Goal: Check status: Check status

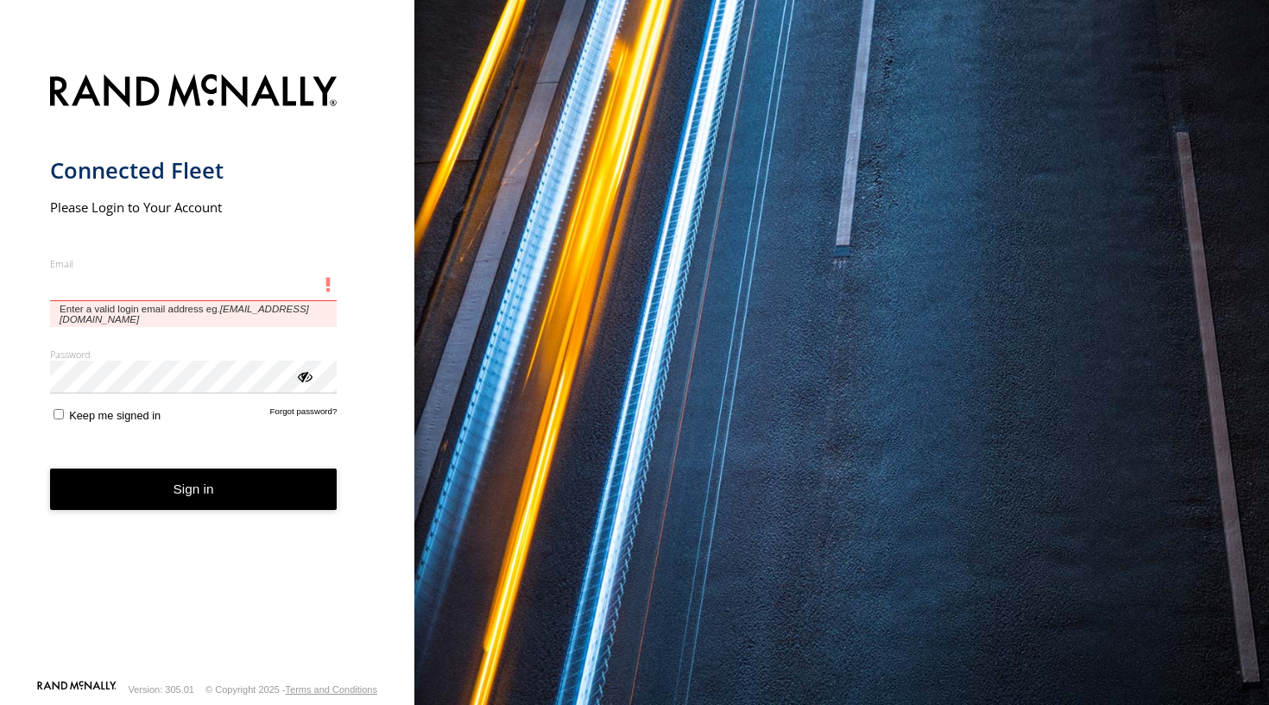
type input "**********"
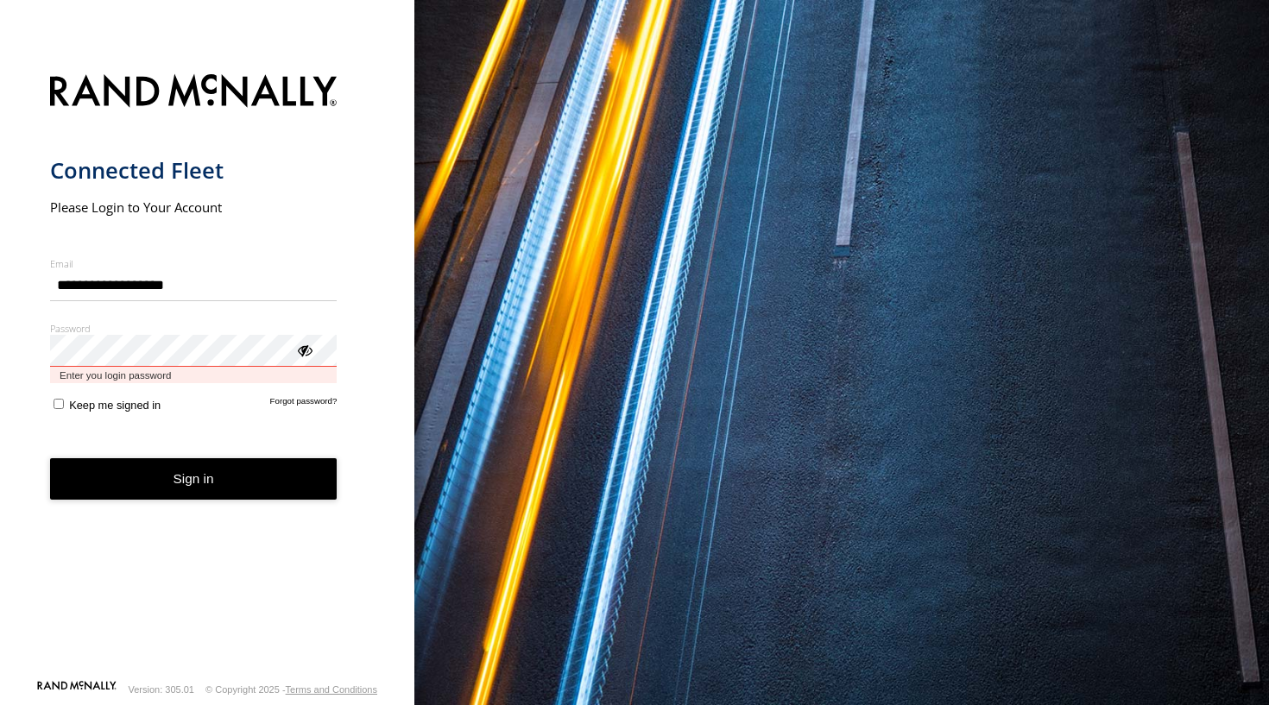
click at [193, 464] on button "Sign in" at bounding box center [193, 479] width 287 height 42
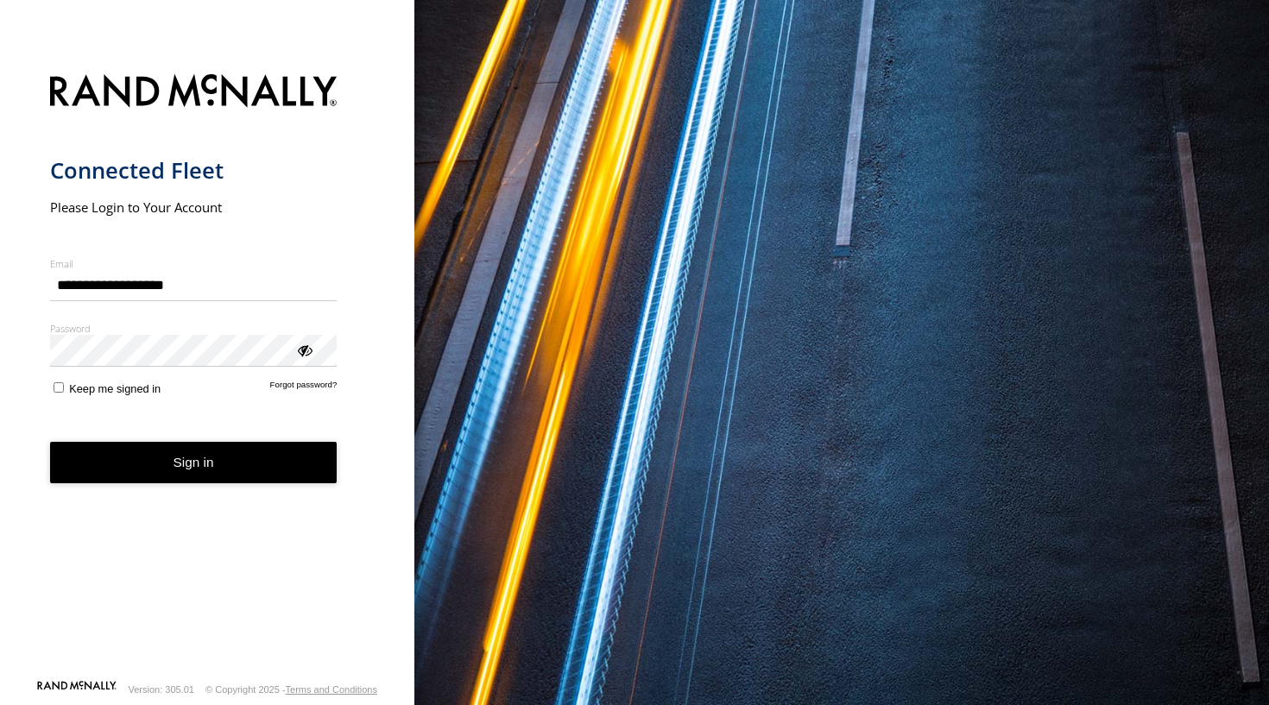
click at [142, 470] on button "Sign in" at bounding box center [193, 463] width 287 height 42
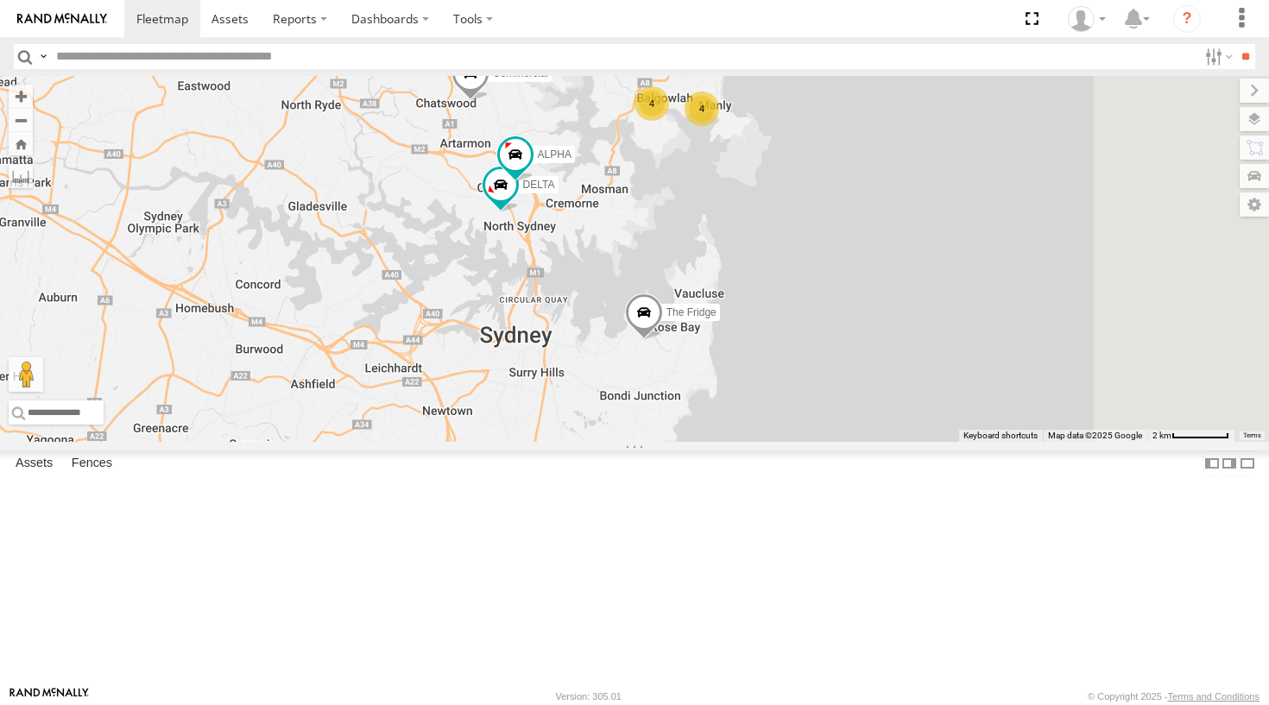
drag, startPoint x: 889, startPoint y: 426, endPoint x: 830, endPoint y: 287, distance: 151.2
click at [830, 287] on div "4 DELTA 4 Bin Diesel The Fridge ALPHA 2 Commercial" at bounding box center [634, 259] width 1269 height 366
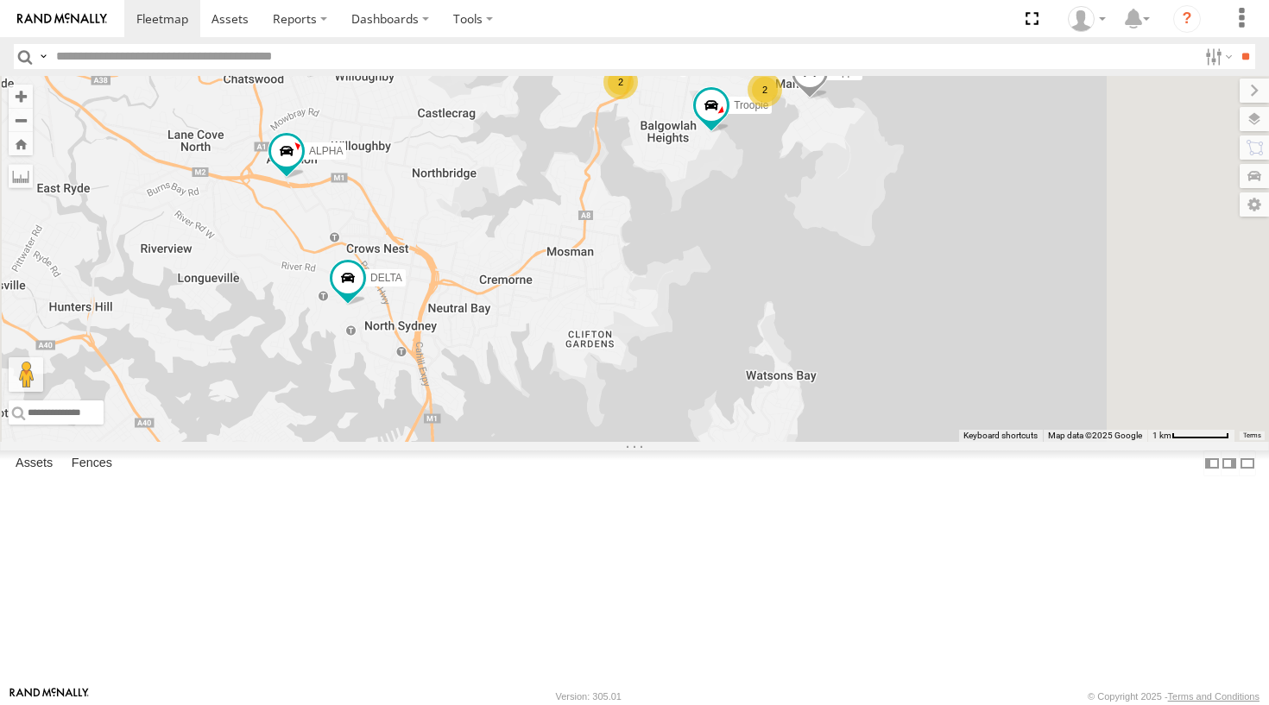
drag, startPoint x: 873, startPoint y: 212, endPoint x: 784, endPoint y: 292, distance: 119.2
click at [784, 292] on div "DELTA Troopie Bin Diesel The Fridge ALPHA Commercial 2 Hippo Blue Ferrari 2" at bounding box center [634, 259] width 1269 height 366
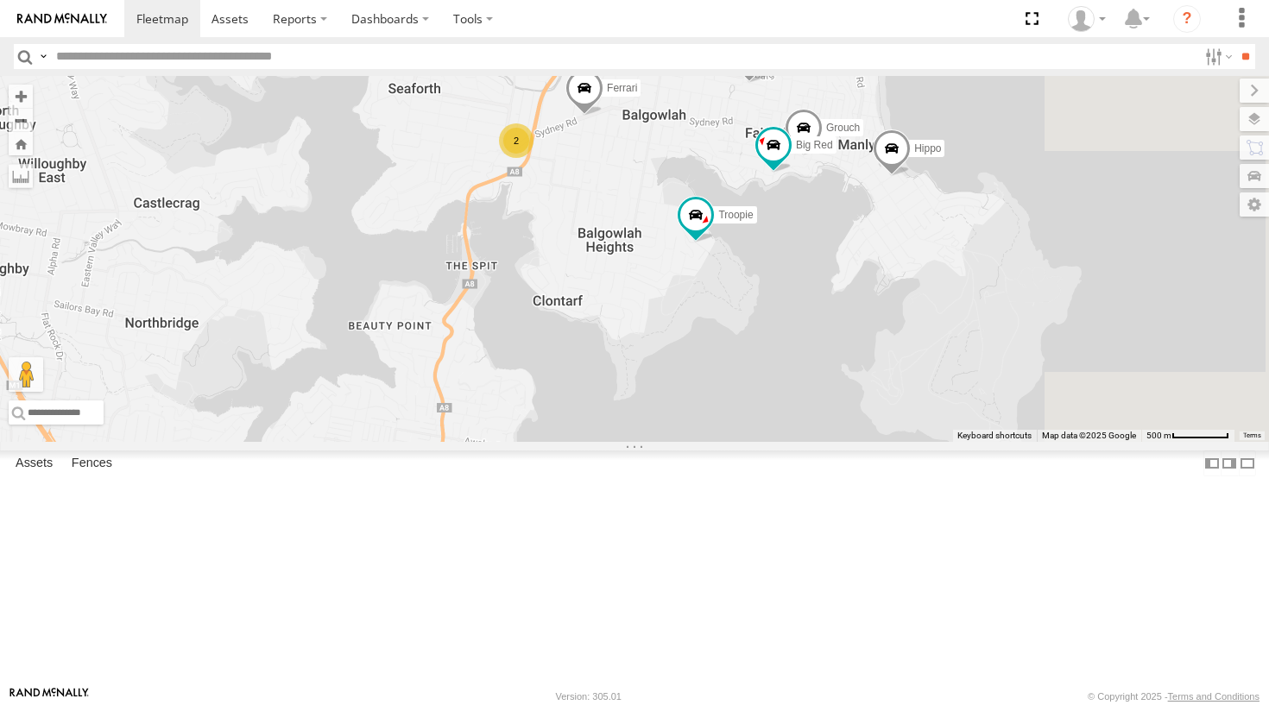
drag, startPoint x: 896, startPoint y: 193, endPoint x: 818, endPoint y: 304, distance: 135.8
click at [818, 304] on div "DELTA Troopie Bin Diesel The Fridge ALPHA Commercial Hippo Blue Ferrari Grouch …" at bounding box center [634, 259] width 1269 height 366
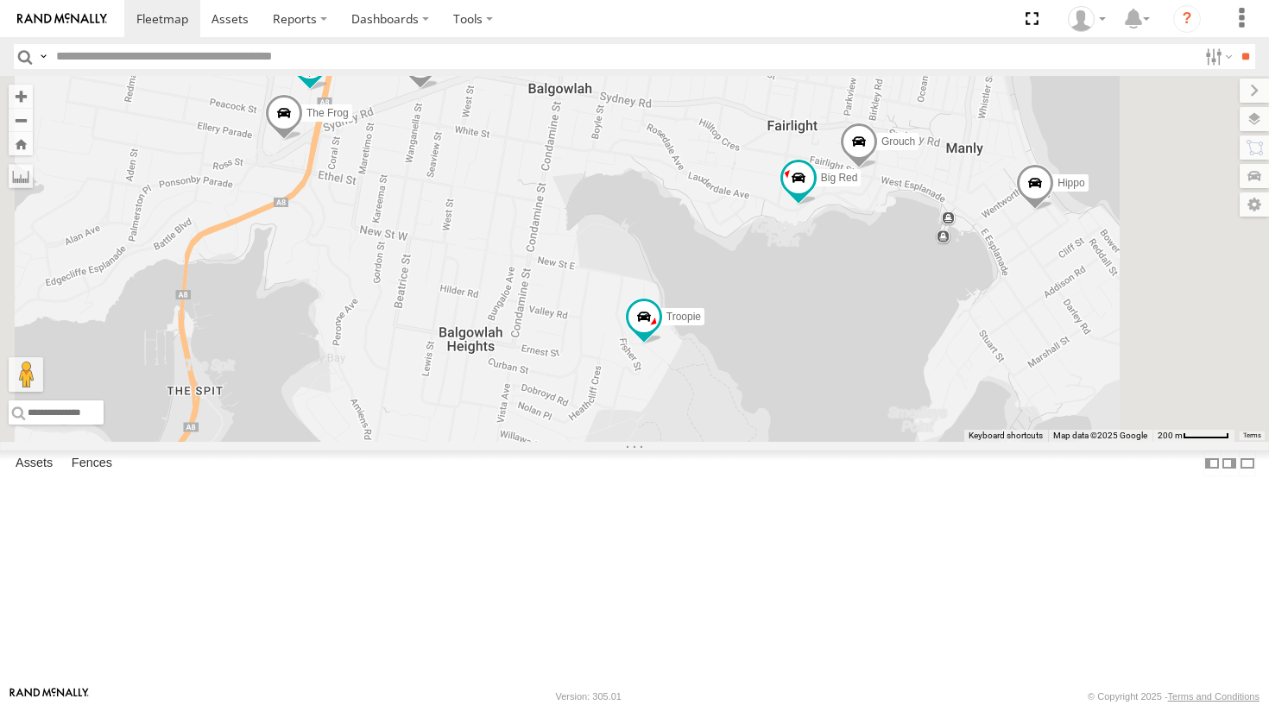
drag, startPoint x: 715, startPoint y: 290, endPoint x: 640, endPoint y: 300, distance: 75.7
click at [640, 300] on div "DELTA Troopie Bin Diesel The Fridge ALPHA Commercial Hippo Blue Ferrari Grouch …" at bounding box center [634, 259] width 1269 height 366
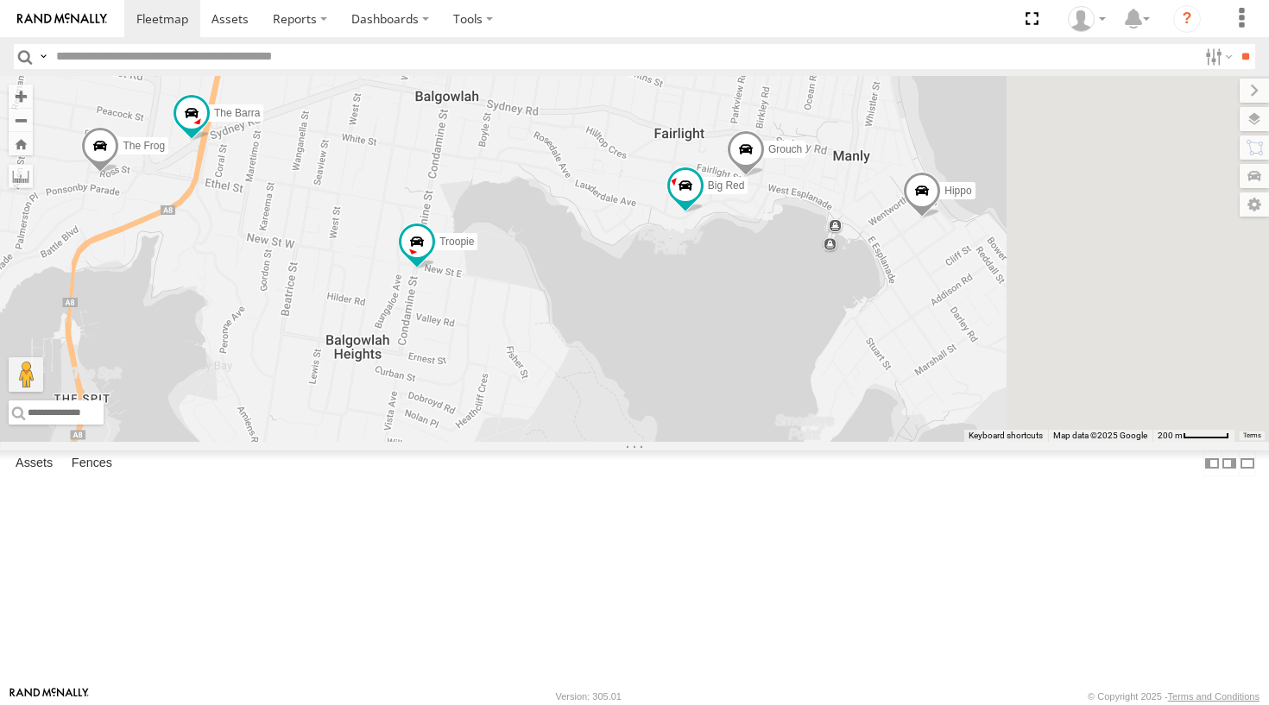
drag, startPoint x: 850, startPoint y: 241, endPoint x: 731, endPoint y: 247, distance: 119.3
click at [731, 247] on div "DELTA Troopie Bin Diesel The Fridge ALPHA Commercial Hippo Blue Ferrari Grouch …" at bounding box center [634, 259] width 1269 height 366
